Goal: Ask a question: Seek information or help from site administrators or community

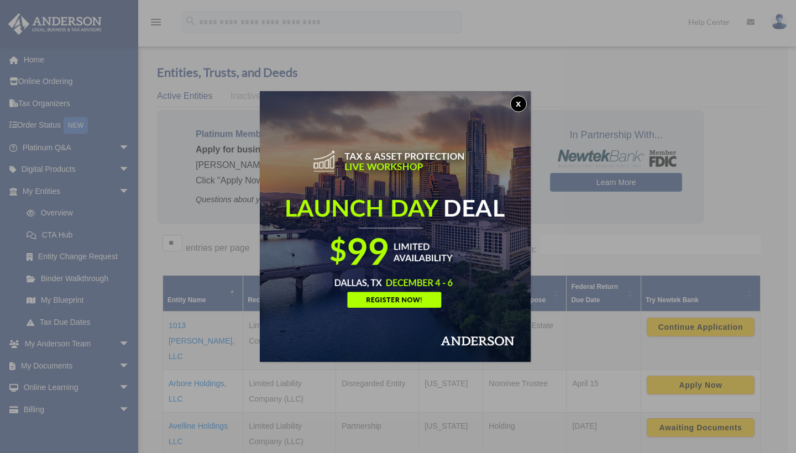
click at [516, 101] on button "x" at bounding box center [518, 104] width 17 height 17
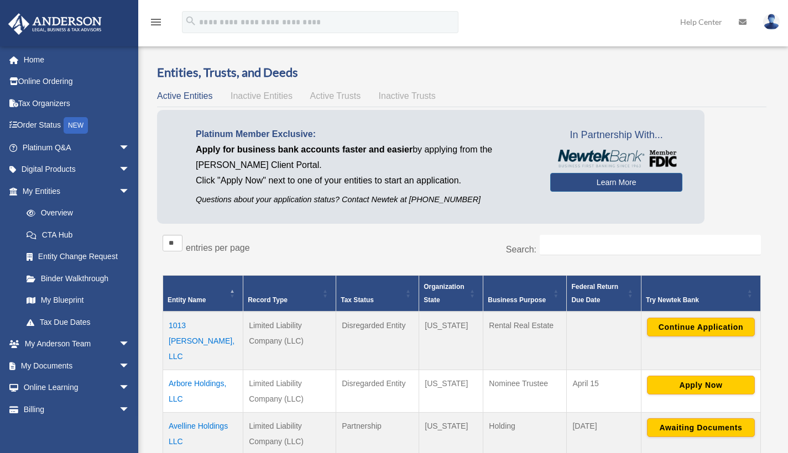
click at [349, 97] on span "Active Trusts" at bounding box center [335, 95] width 51 height 9
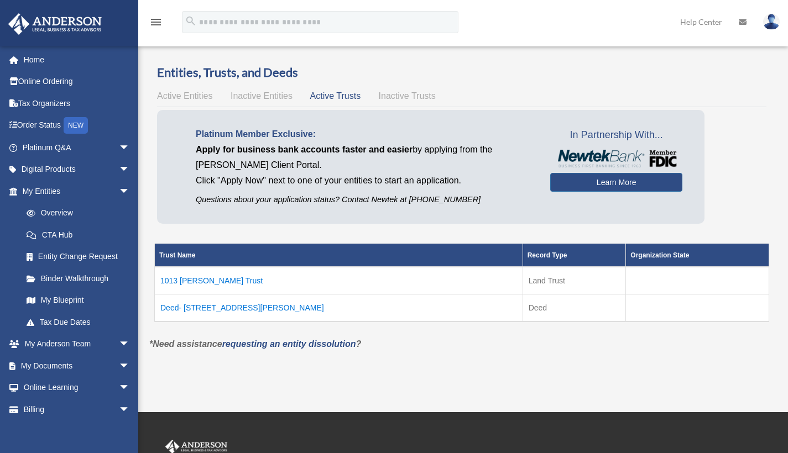
click at [223, 306] on td "Deed- 1013 S James Rd" at bounding box center [339, 308] width 368 height 28
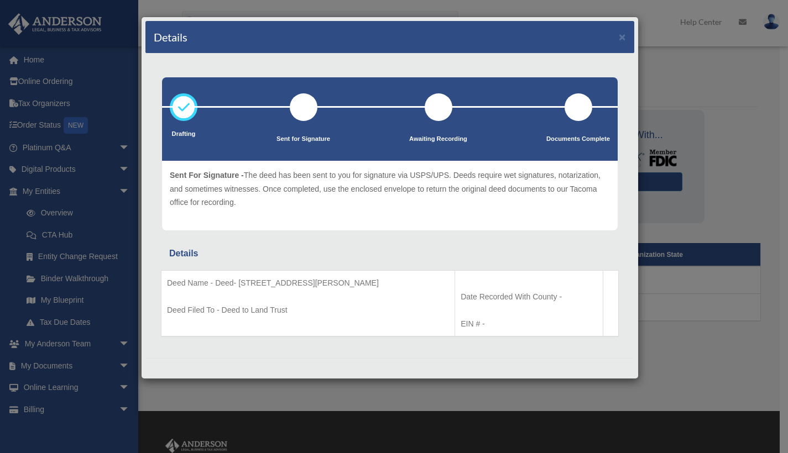
click at [625, 41] on button "×" at bounding box center [622, 37] width 7 height 12
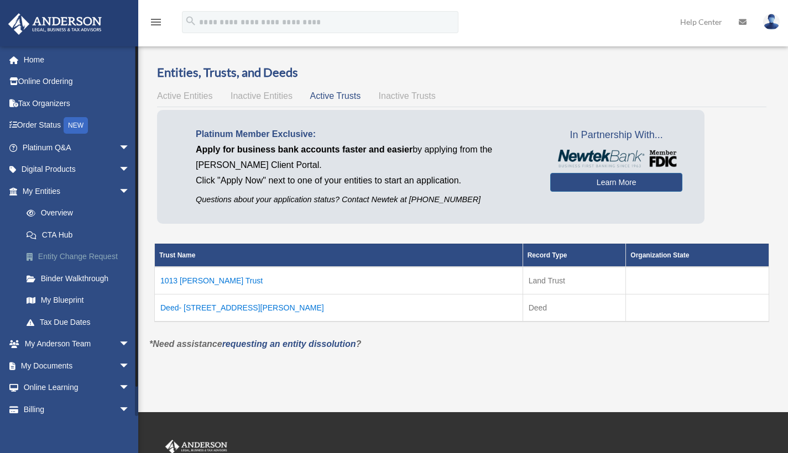
click at [69, 255] on link "Entity Change Request" at bounding box center [80, 257] width 131 height 22
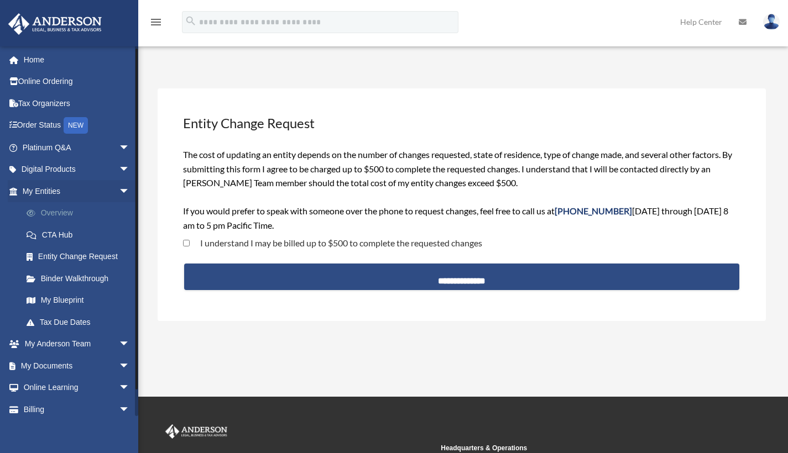
scroll to position [24, 0]
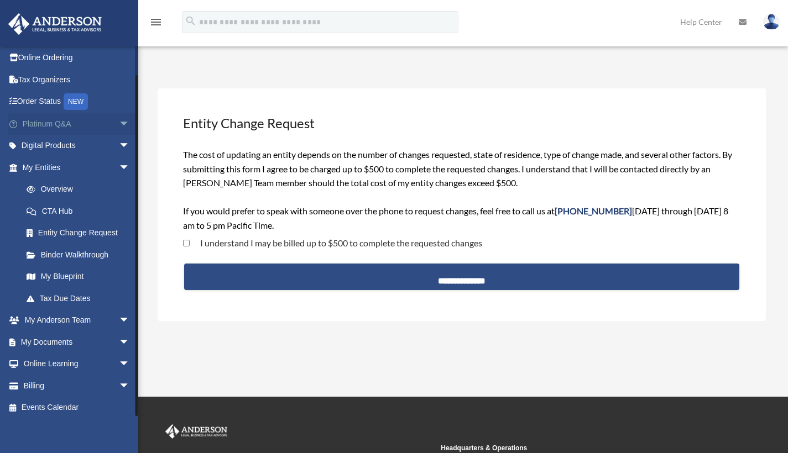
click at [119, 125] on span "arrow_drop_down" at bounding box center [130, 124] width 22 height 23
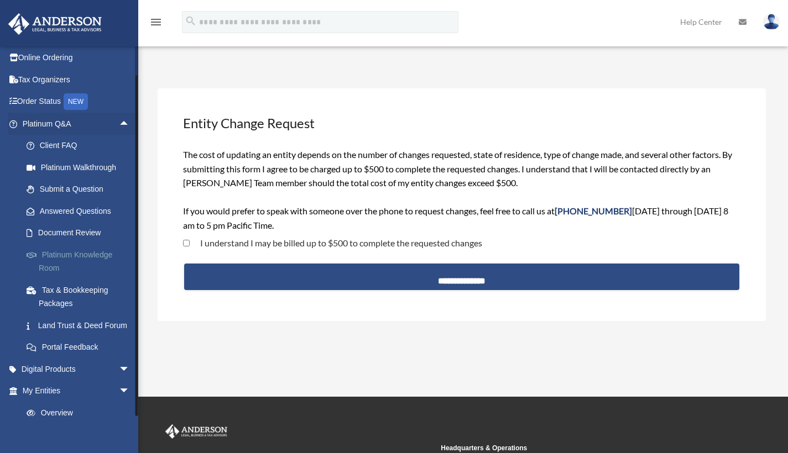
click at [80, 253] on link "Platinum Knowledge Room" at bounding box center [80, 261] width 131 height 35
click at [59, 323] on link "Land Trust & Deed Forum" at bounding box center [80, 326] width 131 height 22
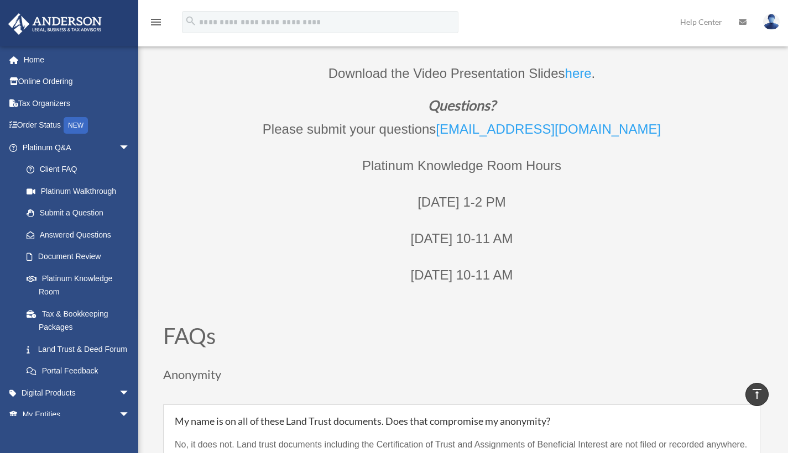
scroll to position [422, 0]
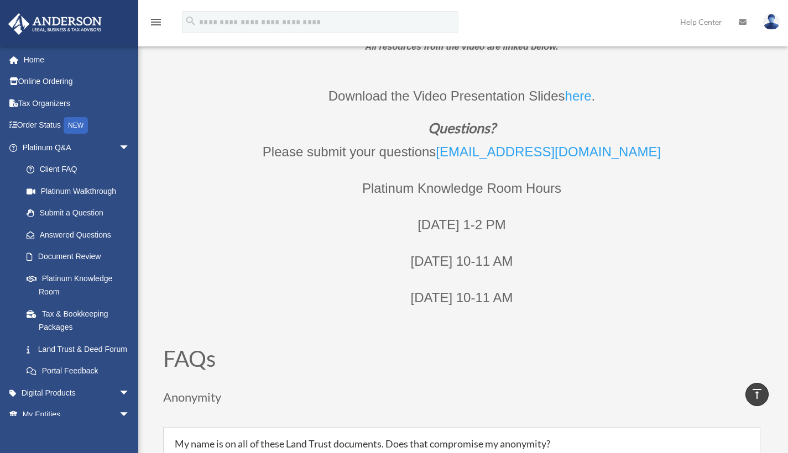
click at [556, 154] on link "[EMAIL_ADDRESS][DOMAIN_NAME]" at bounding box center [548, 154] width 225 height 20
drag, startPoint x: 656, startPoint y: 151, endPoint x: 453, endPoint y: 157, distance: 203.0
click at [453, 157] on p "Please submit your questions [EMAIL_ADDRESS][DOMAIN_NAME]" at bounding box center [461, 158] width 597 height 36
